Goal: Task Accomplishment & Management: Manage account settings

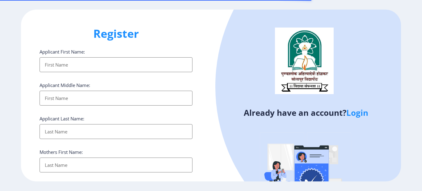
select select
click at [359, 112] on link "Login" at bounding box center [357, 112] width 22 height 11
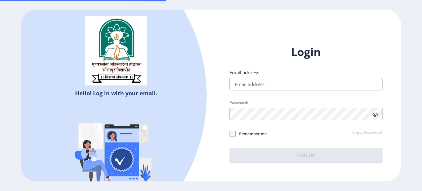
type input "[EMAIL_ADDRESS][DOMAIN_NAME]"
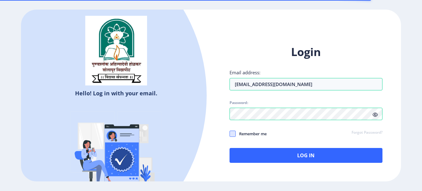
click at [234, 132] on span at bounding box center [233, 133] width 6 height 6
click at [230, 134] on input "Remember me" at bounding box center [230, 134] width 0 height 0
checkbox input "true"
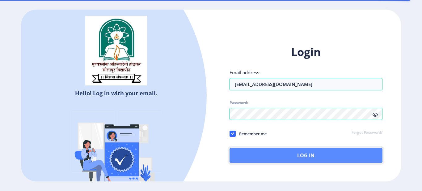
click at [297, 152] on button "Log In" at bounding box center [306, 155] width 153 height 15
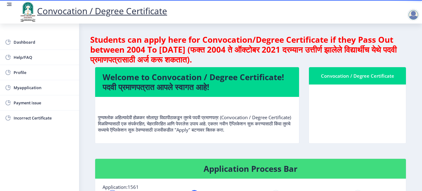
scroll to position [93, 0]
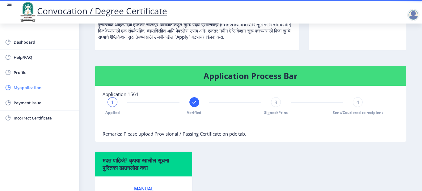
click at [37, 84] on span "Myapplication" at bounding box center [44, 87] width 61 height 7
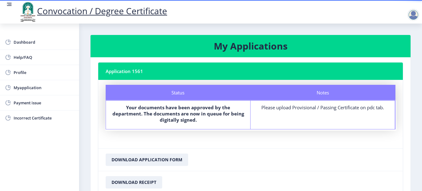
click at [326, 109] on div "Please upload Provisional / Passing Certificate on pdc tab." at bounding box center [322, 107] width 133 height 6
click at [131, 180] on button "Download Receipt" at bounding box center [134, 182] width 57 height 12
click at [140, 159] on button "Download Application Form" at bounding box center [147, 159] width 83 height 12
click at [21, 72] on span "Profile" at bounding box center [44, 72] width 61 height 7
select select
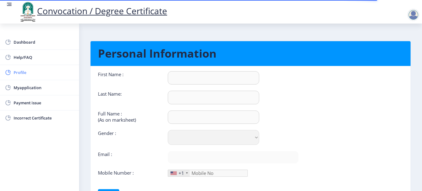
type input "Jyoti"
type input "Kulkarni"
select select "[DEMOGRAPHIC_DATA]"
type input "[EMAIL_ADDRESS][DOMAIN_NAME]"
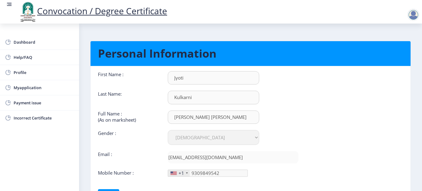
type input "[PHONE_NUMBER]"
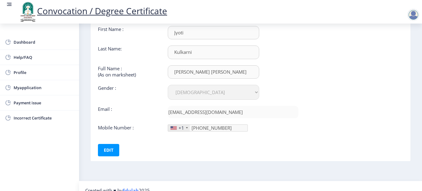
scroll to position [54, 0]
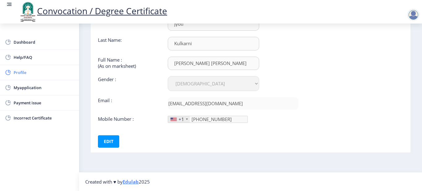
click at [19, 71] on span "Profile" at bounding box center [44, 72] width 61 height 7
click at [23, 115] on span "Incorrect Certificate" at bounding box center [44, 117] width 61 height 7
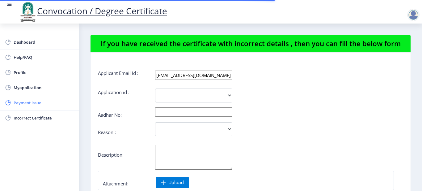
click at [26, 106] on span "Payment issue" at bounding box center [44, 102] width 61 height 7
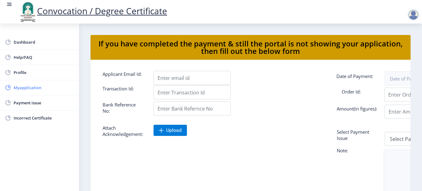
click at [32, 87] on span "Myapplication" at bounding box center [44, 87] width 61 height 7
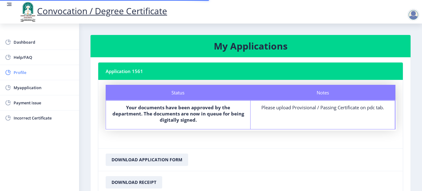
click at [35, 77] on link "Profile" at bounding box center [39, 72] width 79 height 15
select select
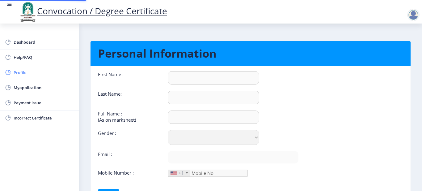
type input "Jyoti"
type input "Kulkarni"
type input "[PERSON_NAME] [PERSON_NAME]"
select select "[DEMOGRAPHIC_DATA]"
type input "[EMAIL_ADDRESS][DOMAIN_NAME]"
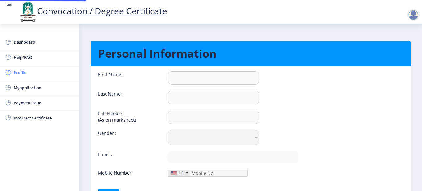
type input "9309849542"
